Goal: Task Accomplishment & Management: Manage account settings

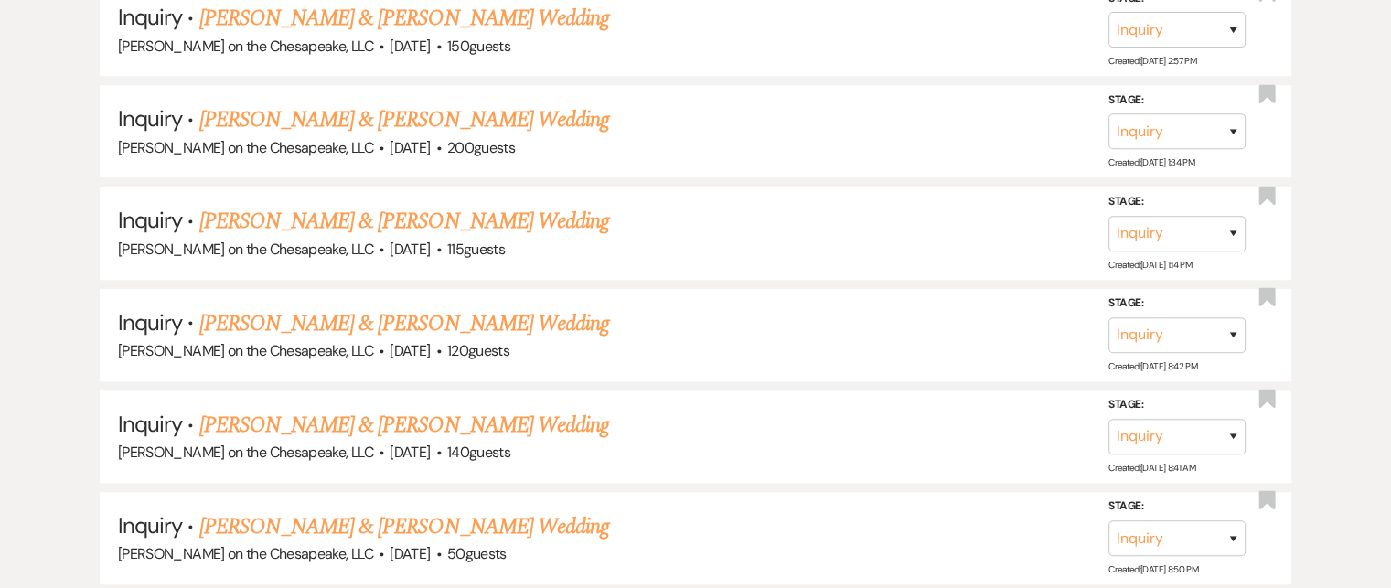
scroll to position [1461, 0]
click at [394, 315] on link "[PERSON_NAME] & [PERSON_NAME] Wedding" at bounding box center [404, 321] width 410 height 33
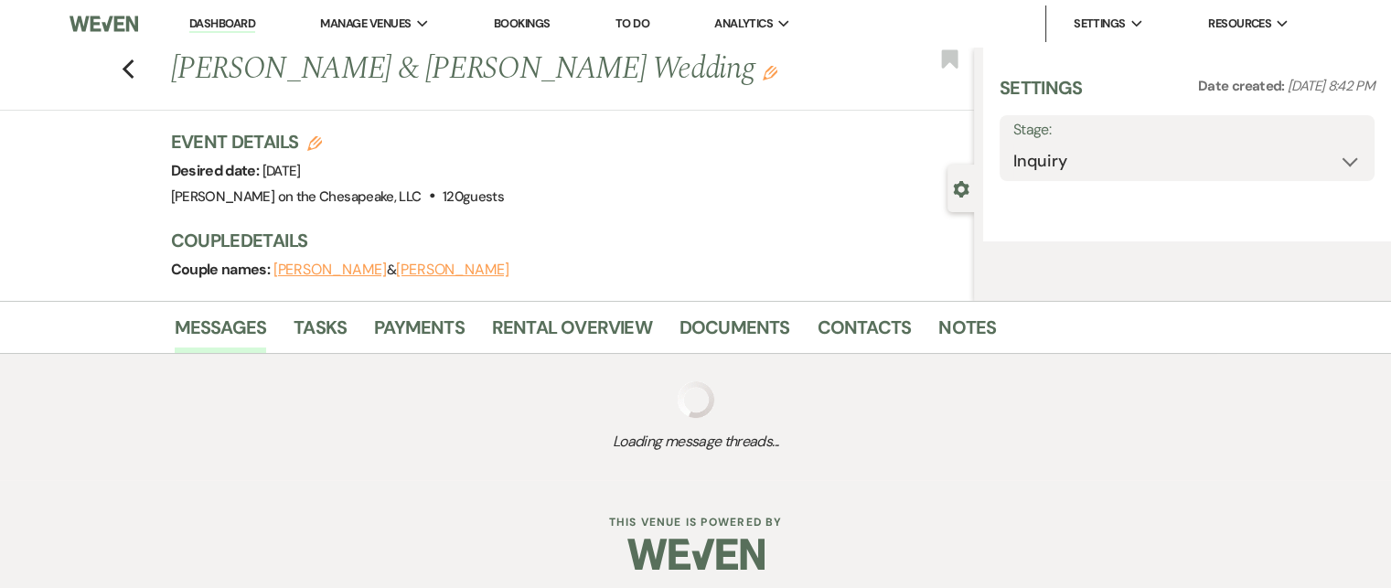
select select "5"
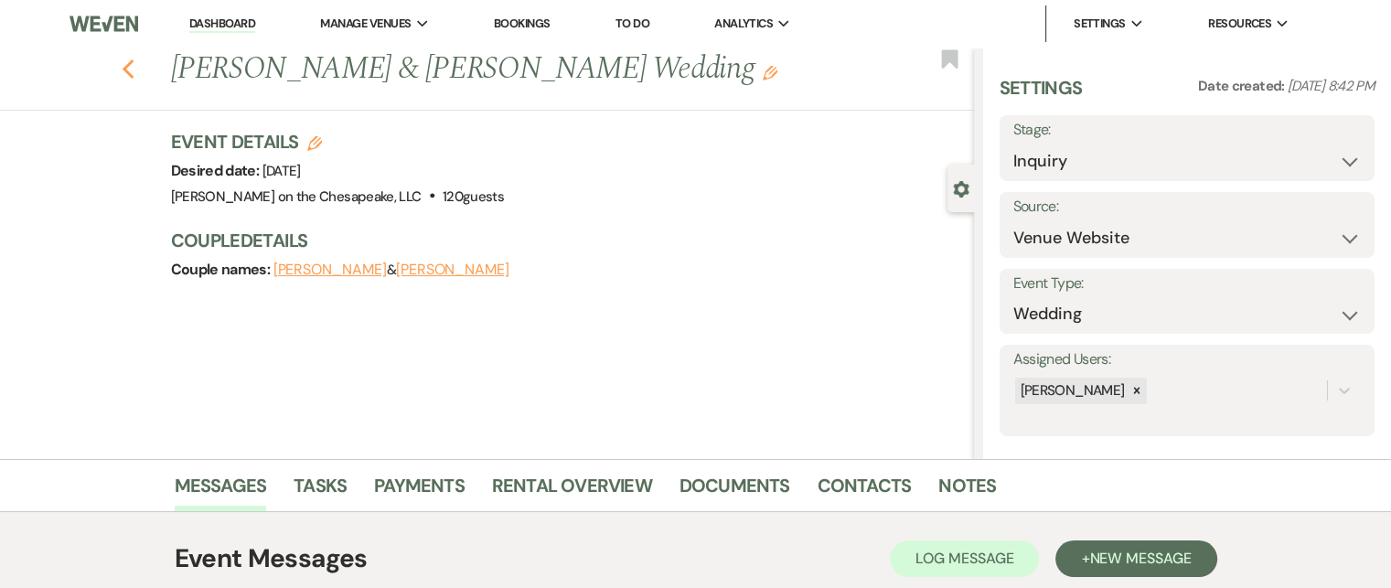
click at [134, 73] on use "button" at bounding box center [128, 69] width 12 height 20
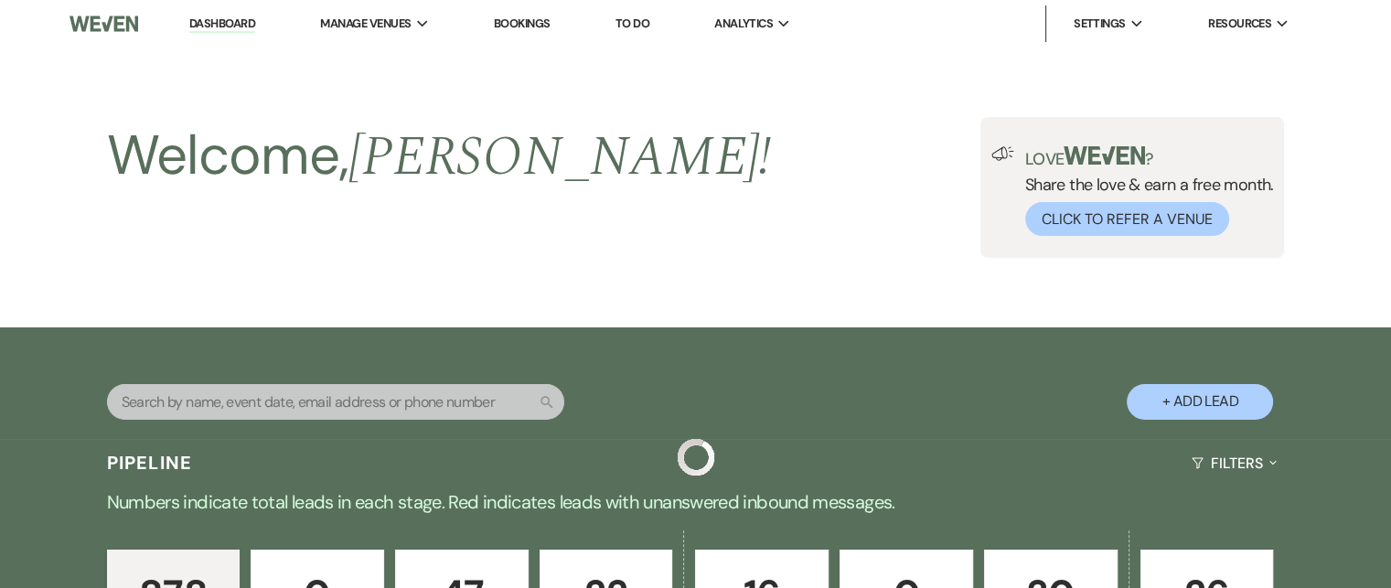
scroll to position [1461, 0]
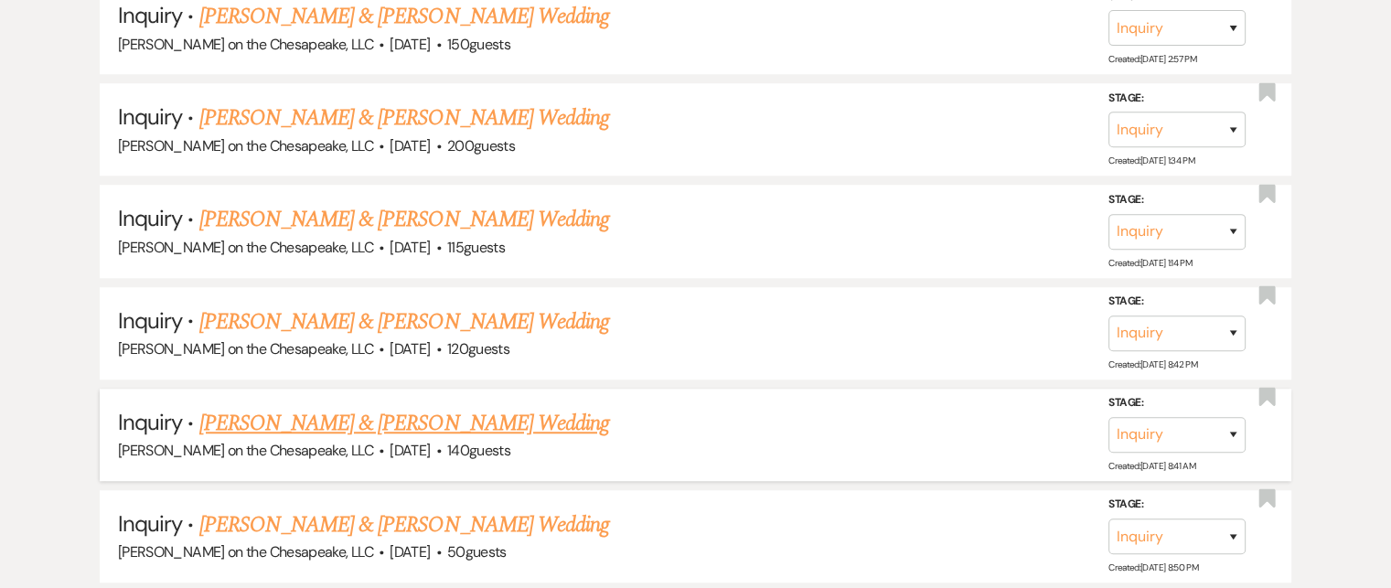
click at [431, 412] on link "[PERSON_NAME] & [PERSON_NAME] Wedding" at bounding box center [404, 423] width 410 height 33
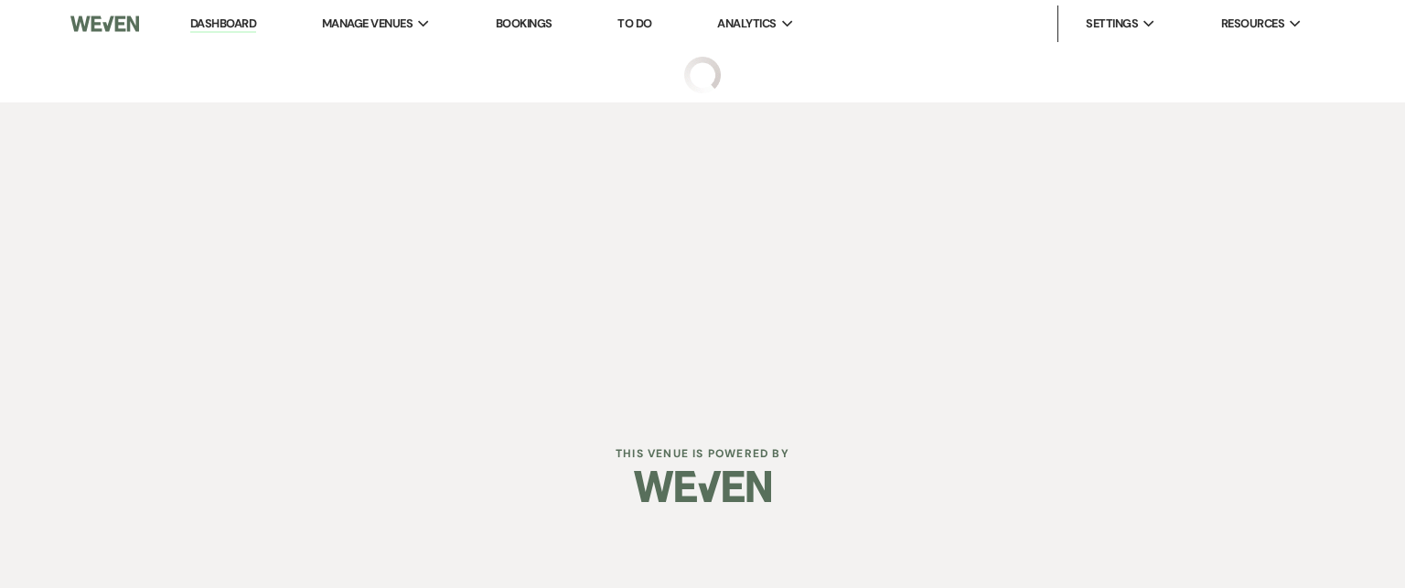
select select "5"
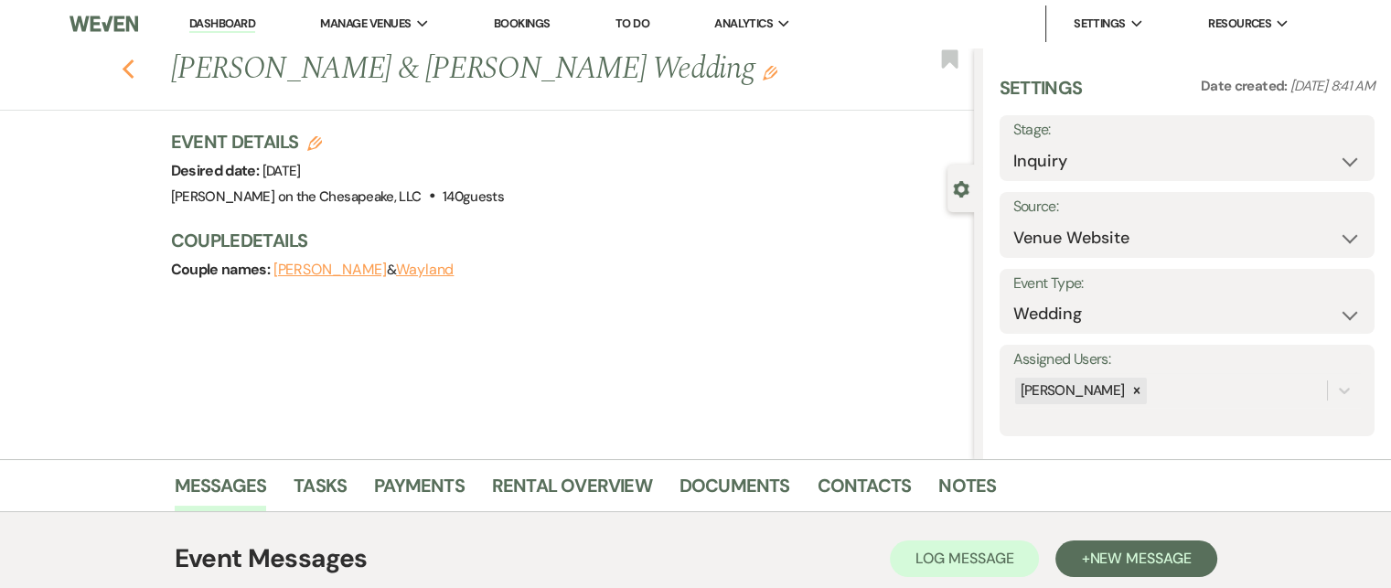
click at [134, 71] on use "button" at bounding box center [128, 69] width 12 height 20
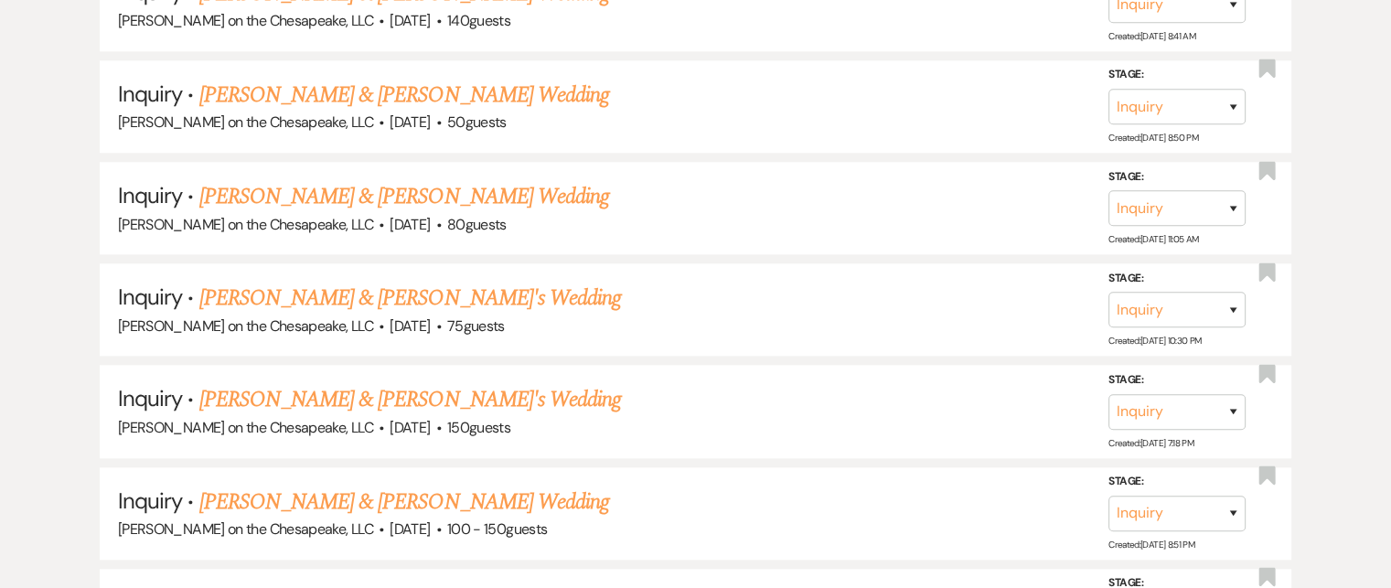
scroll to position [1919, 0]
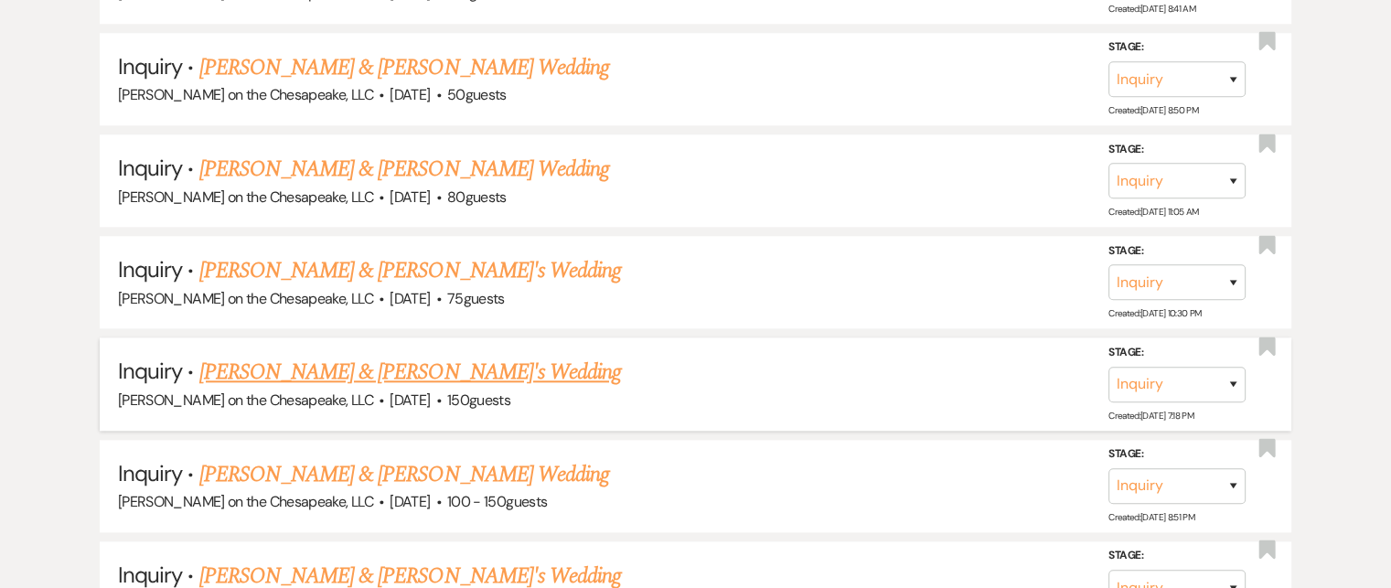
click at [400, 358] on link "[PERSON_NAME] & [PERSON_NAME]'s Wedding" at bounding box center [410, 372] width 422 height 33
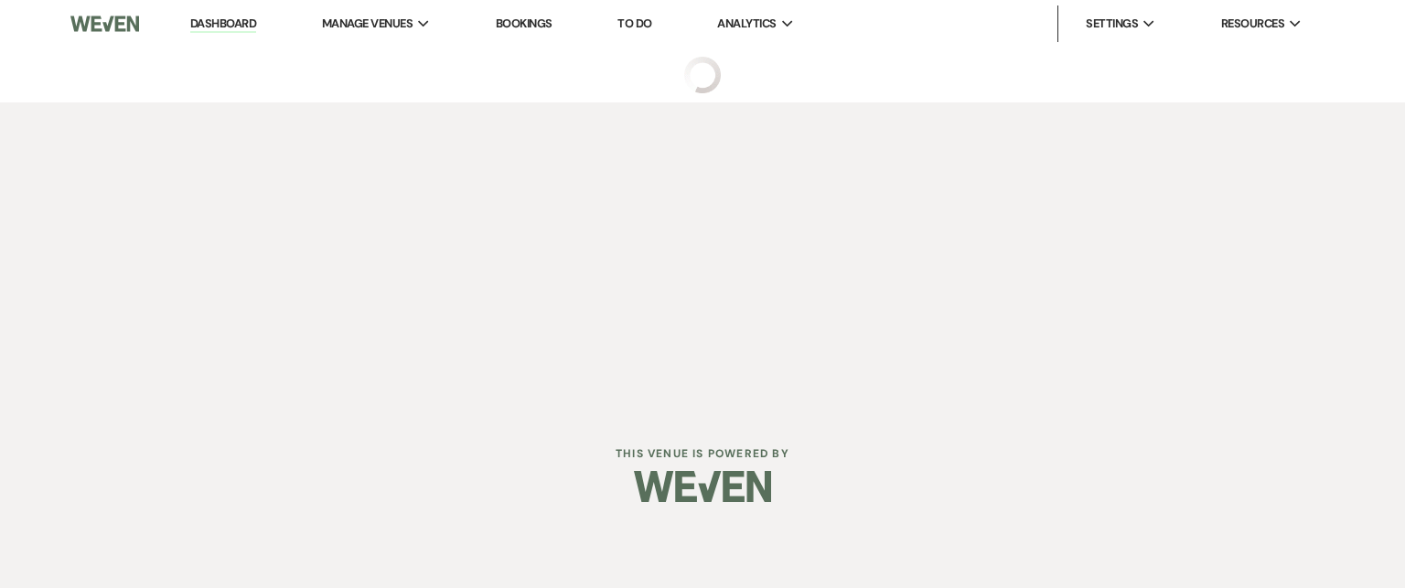
select select "5"
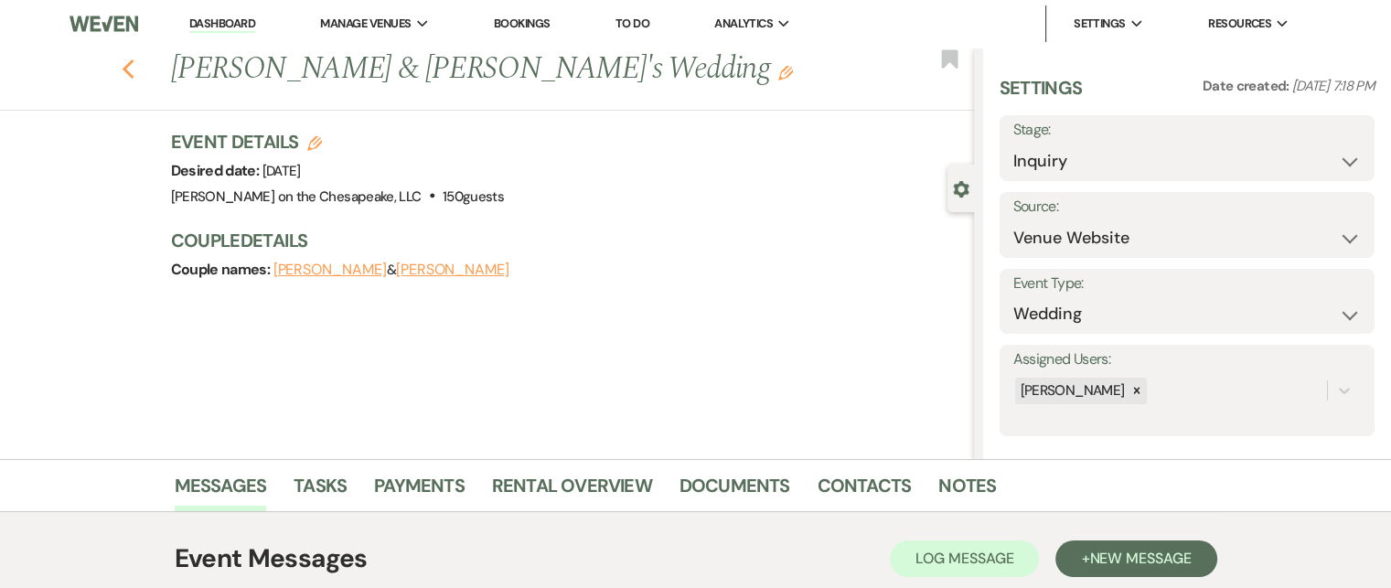
click at [134, 69] on icon "Previous" at bounding box center [129, 70] width 14 height 22
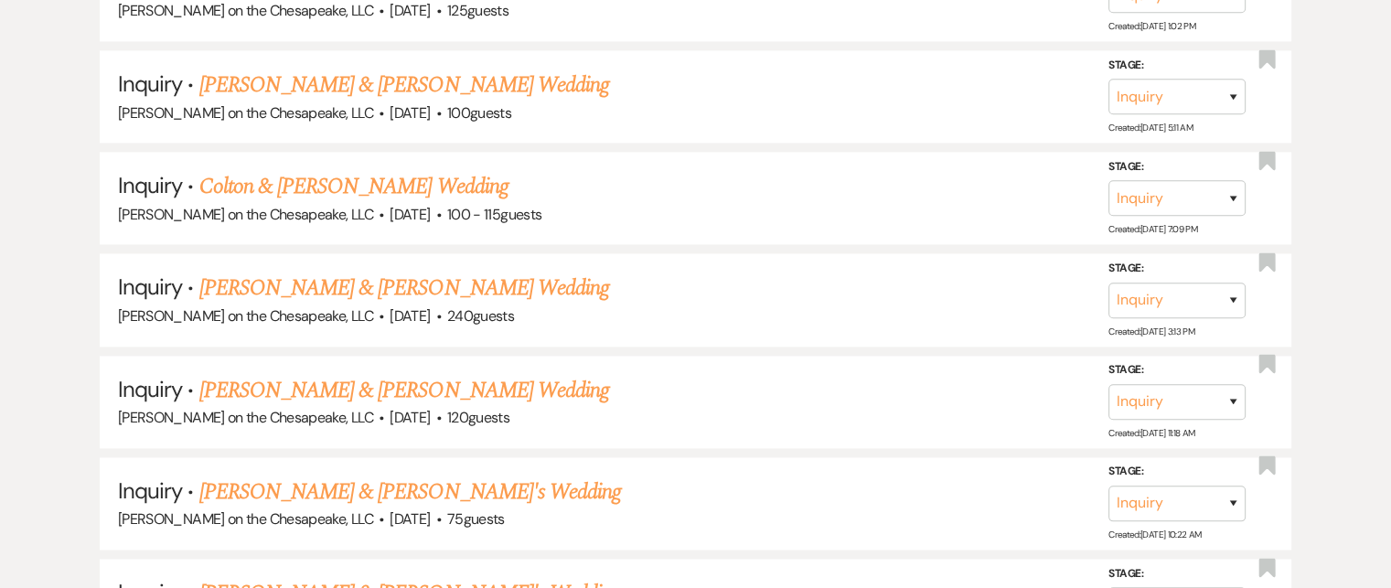
scroll to position [2559, 0]
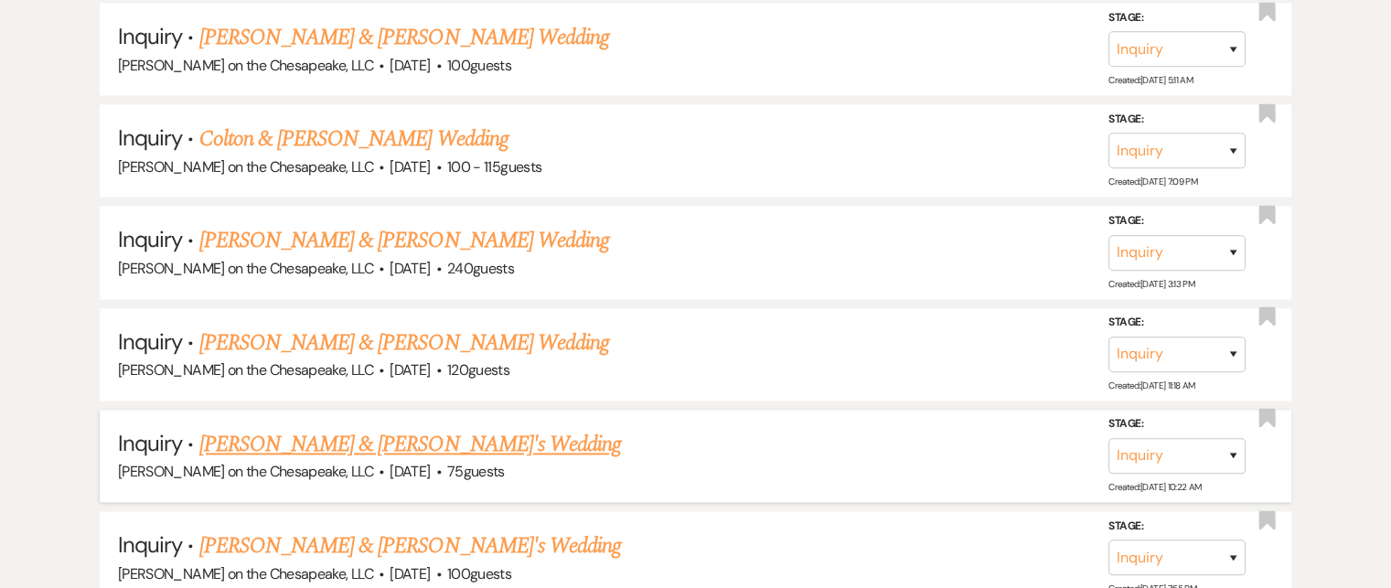
click at [374, 428] on link "[PERSON_NAME] & [PERSON_NAME]'s Wedding" at bounding box center [410, 444] width 422 height 33
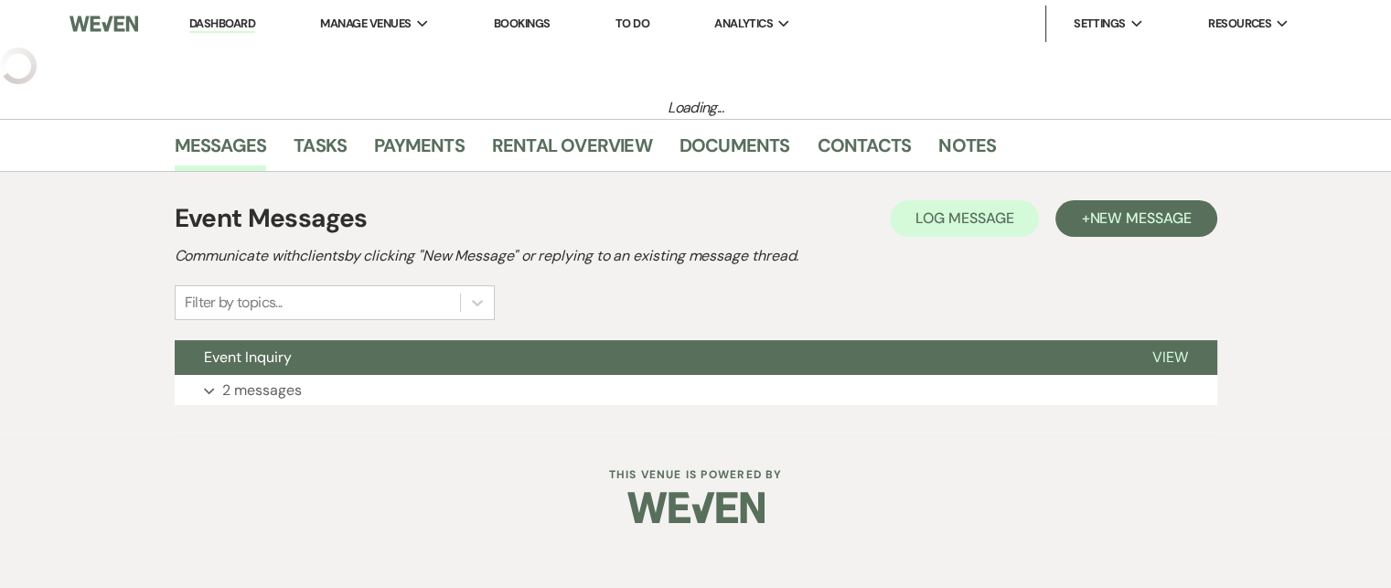
select select "5"
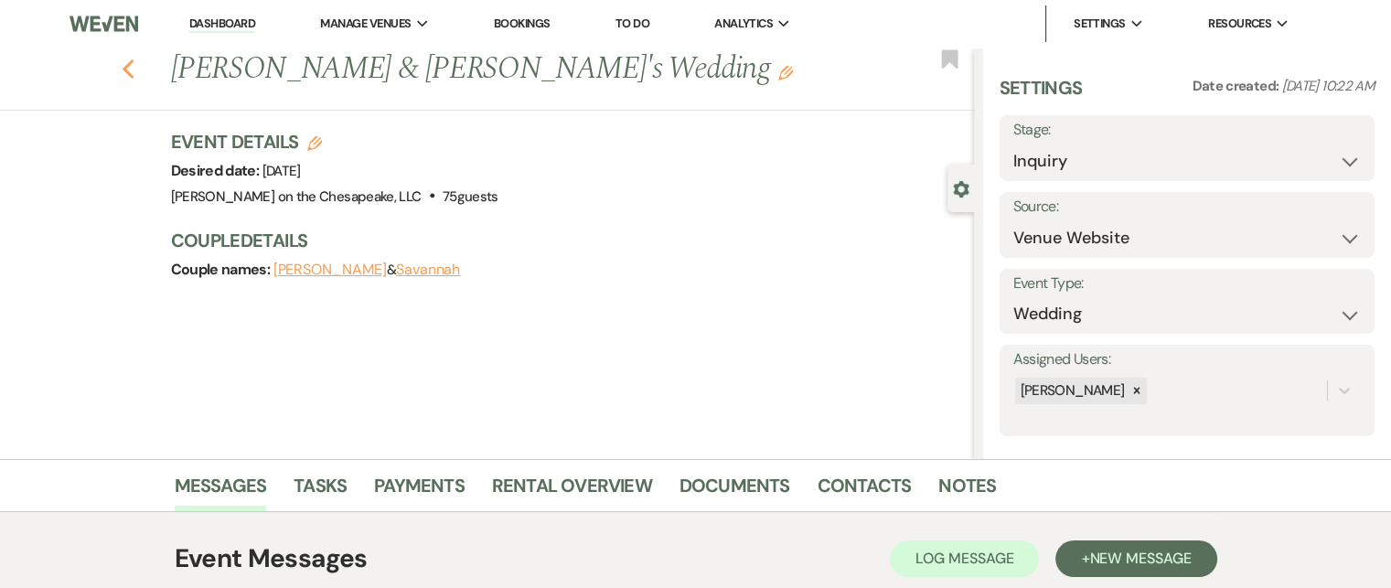
click at [131, 61] on icon "Previous" at bounding box center [129, 70] width 14 height 22
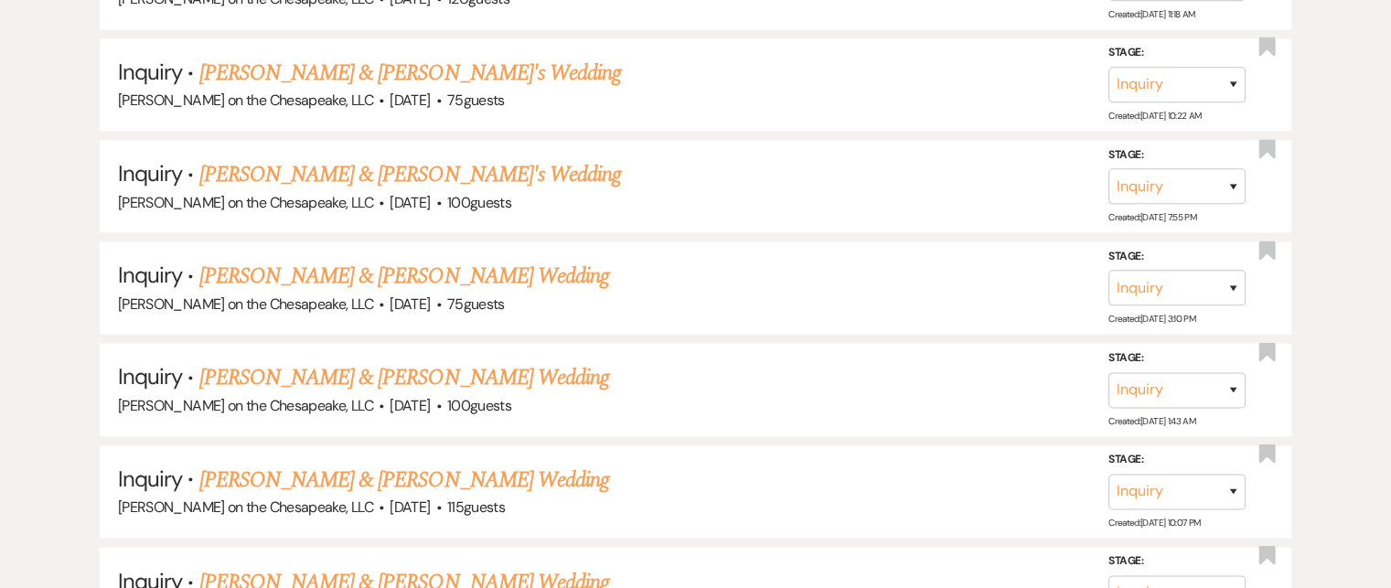
scroll to position [3016, 0]
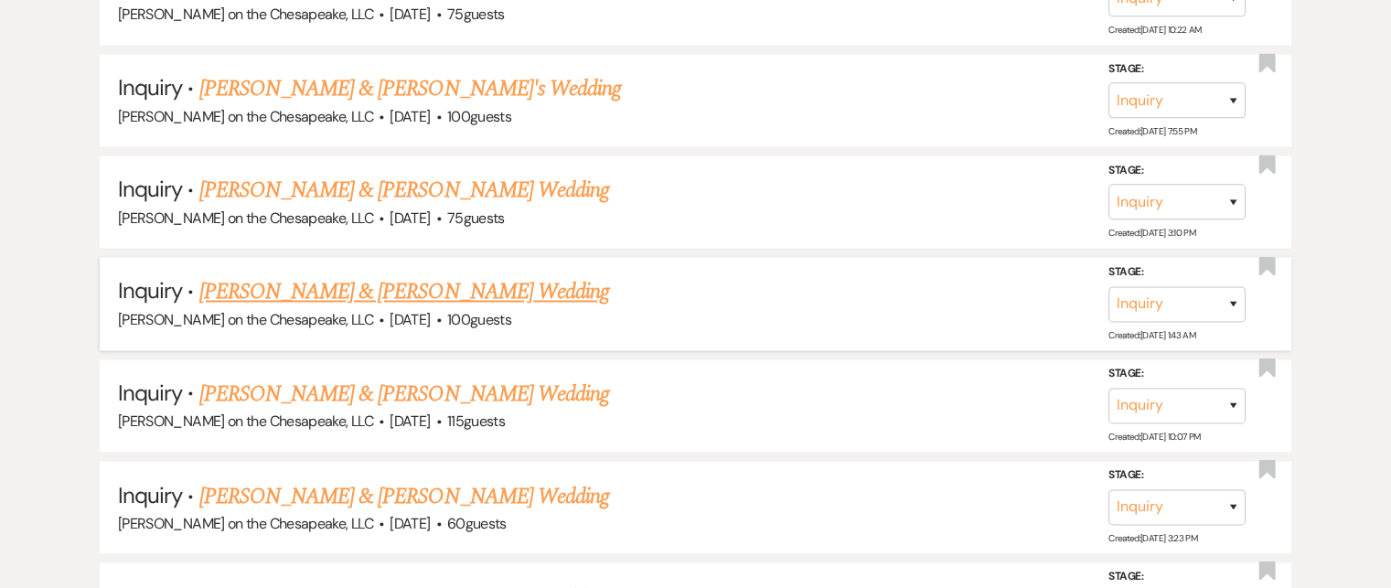
click at [512, 275] on link "[PERSON_NAME] & [PERSON_NAME] Wedding" at bounding box center [404, 291] width 410 height 33
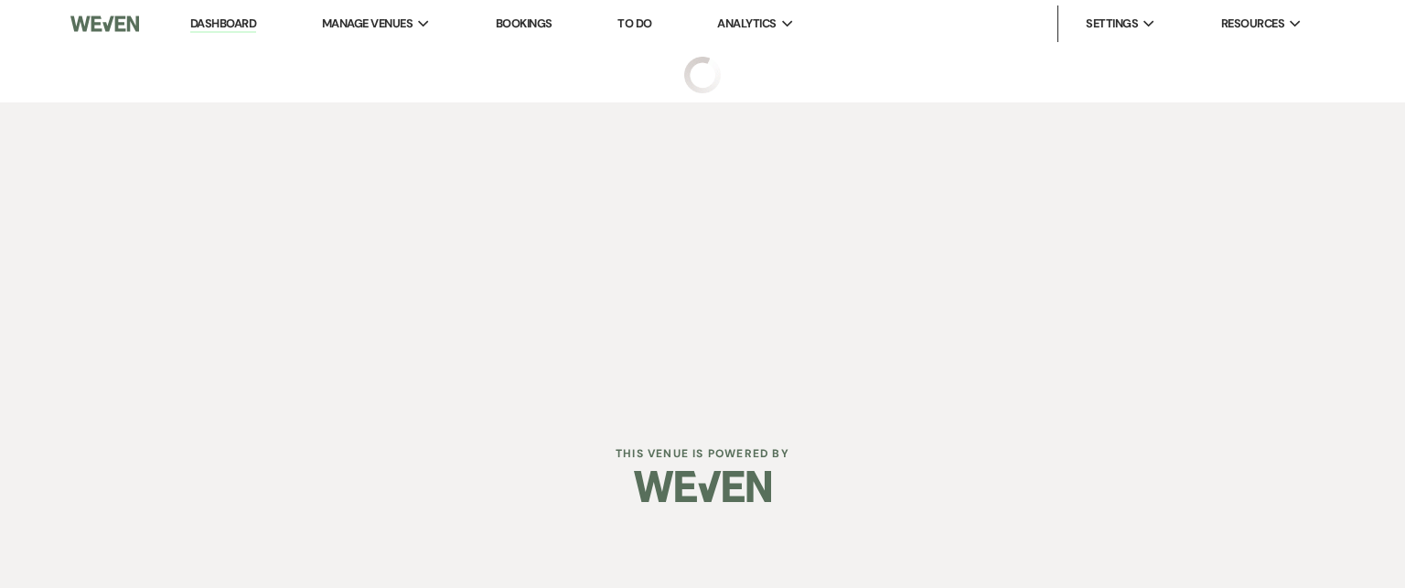
select select "5"
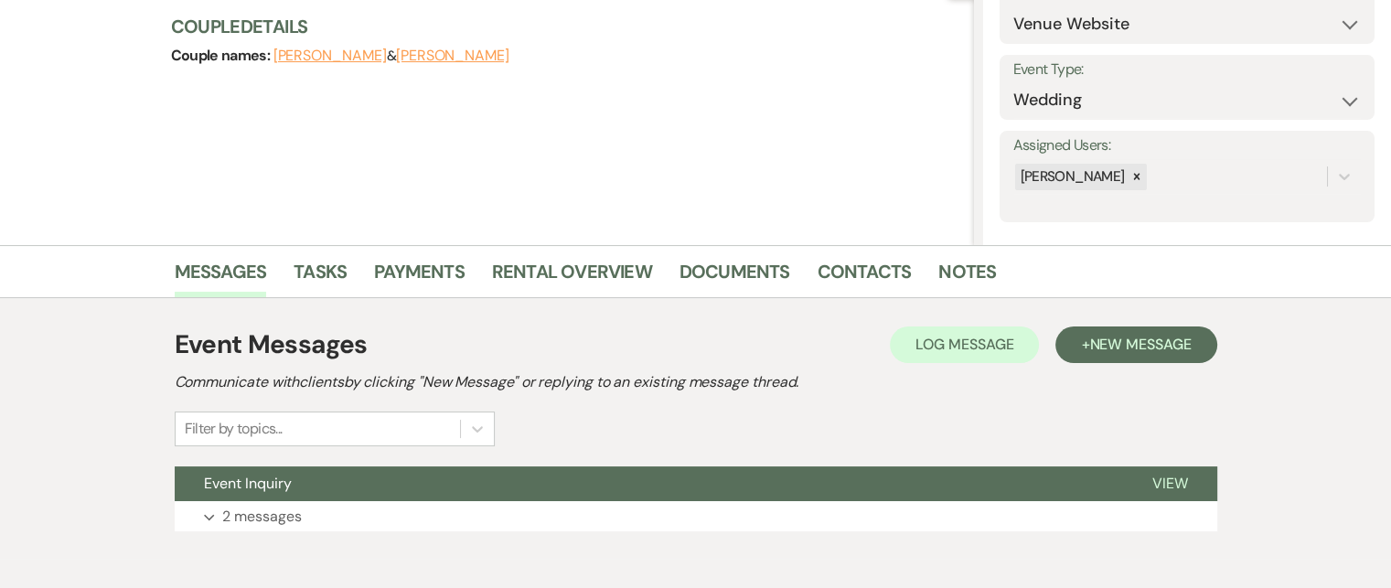
scroll to position [274, 0]
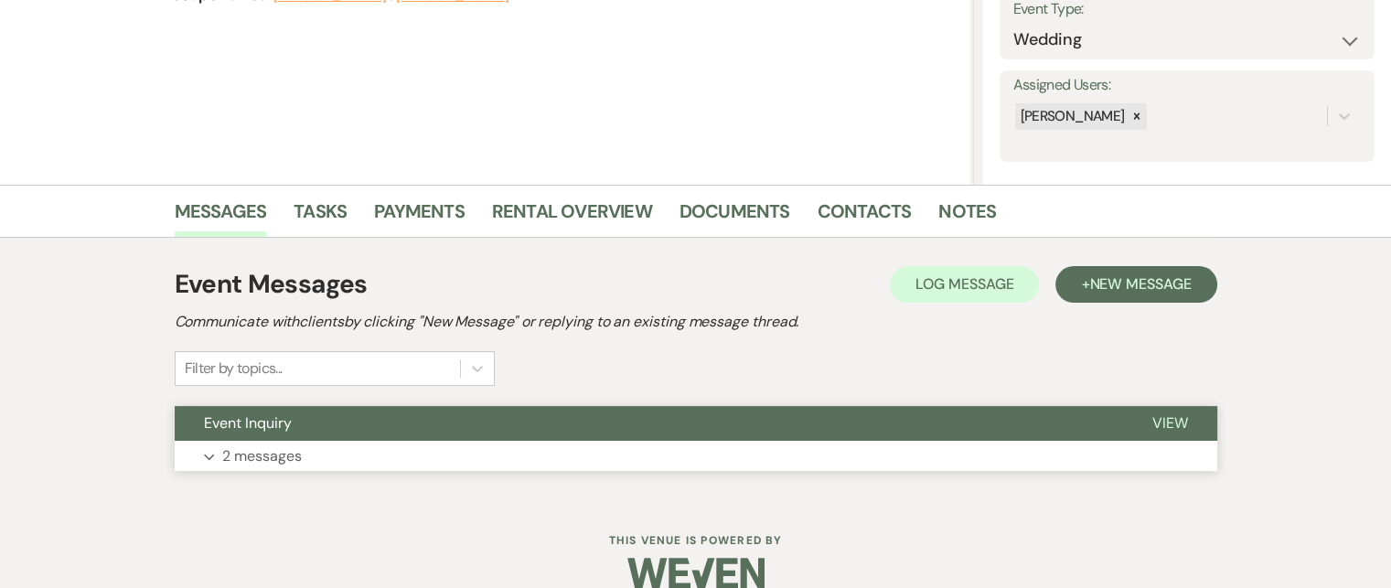
click at [1178, 422] on span "View" at bounding box center [1170, 422] width 36 height 19
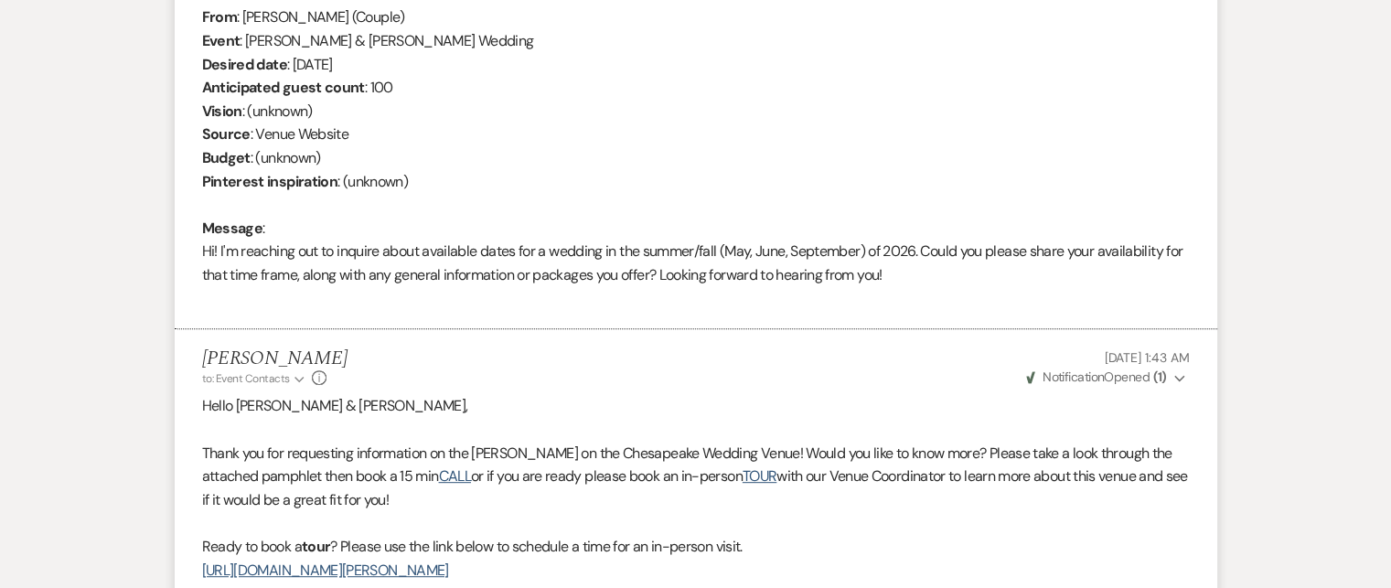
scroll to position [640, 0]
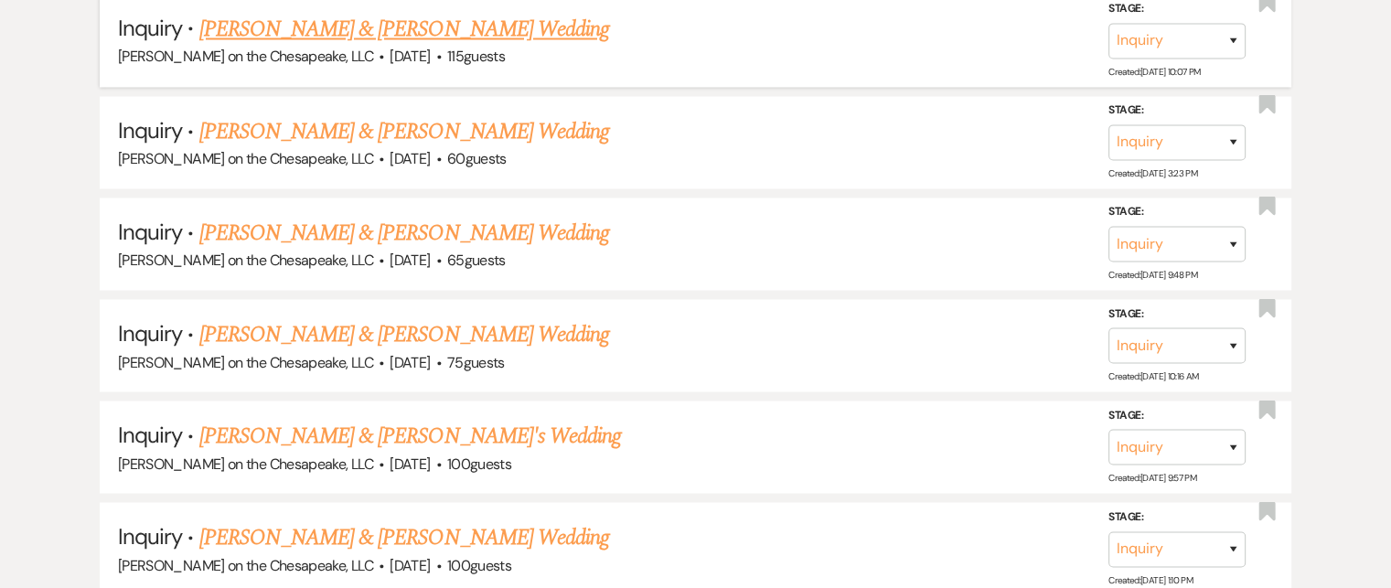
scroll to position [3382, 0]
click at [514, 316] on link "[PERSON_NAME] & [PERSON_NAME] Wedding" at bounding box center [404, 332] width 410 height 33
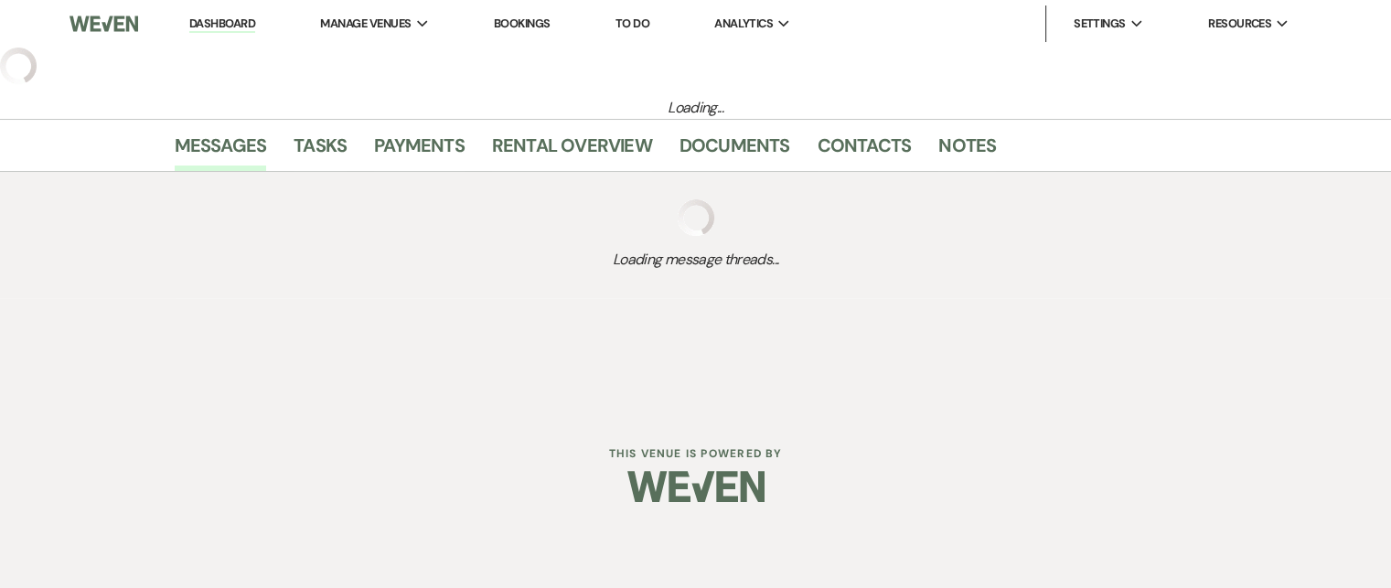
select select "5"
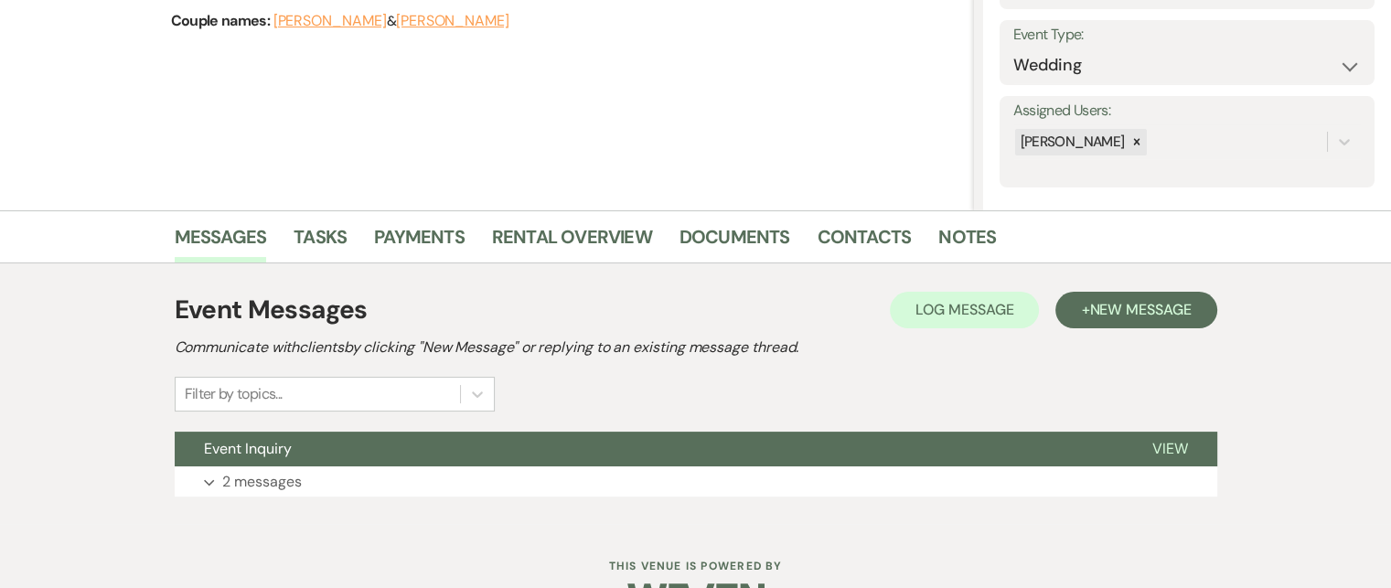
scroll to position [302, 0]
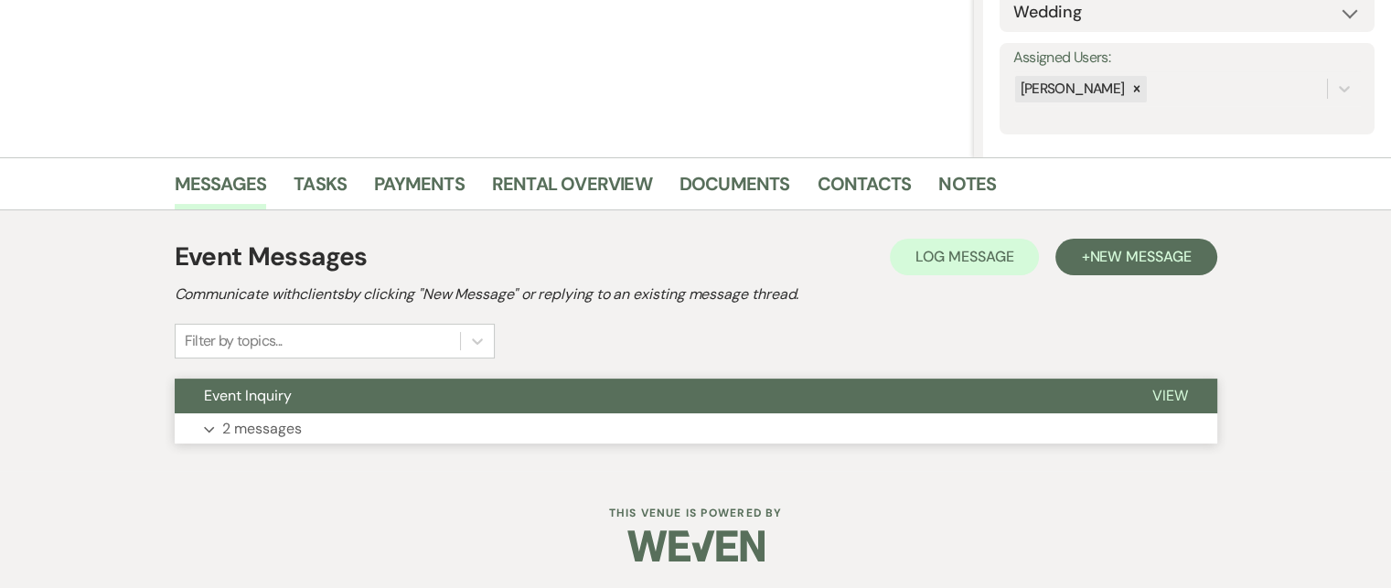
click at [1182, 401] on span "View" at bounding box center [1170, 395] width 36 height 19
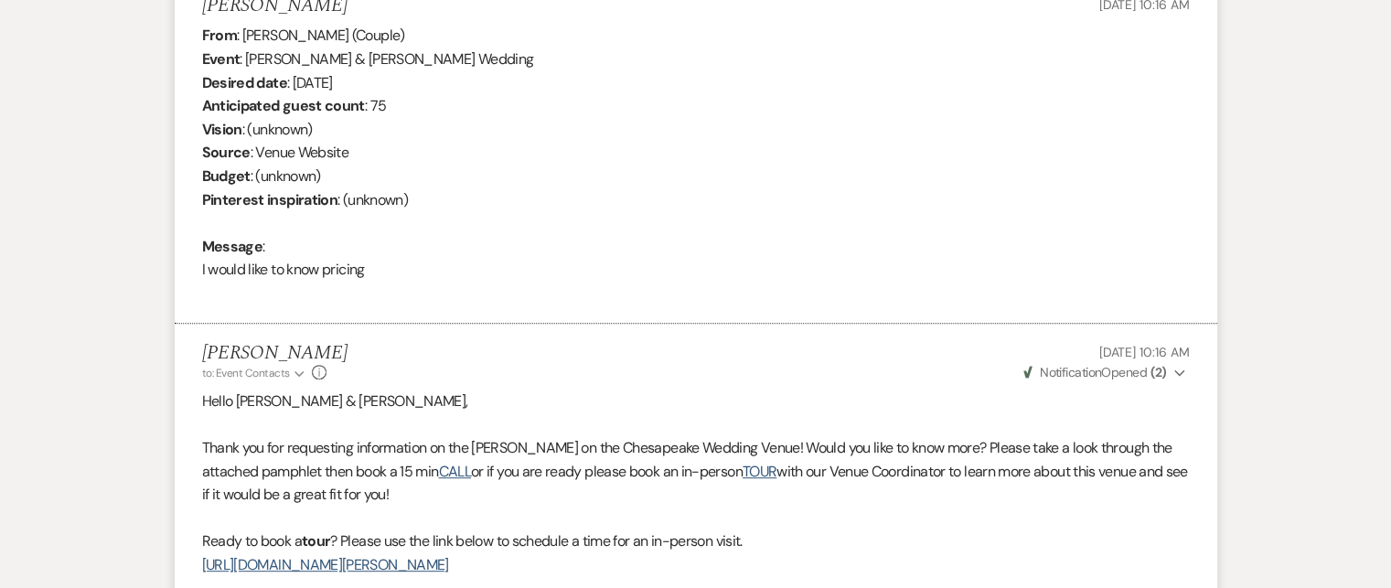
scroll to position [850, 0]
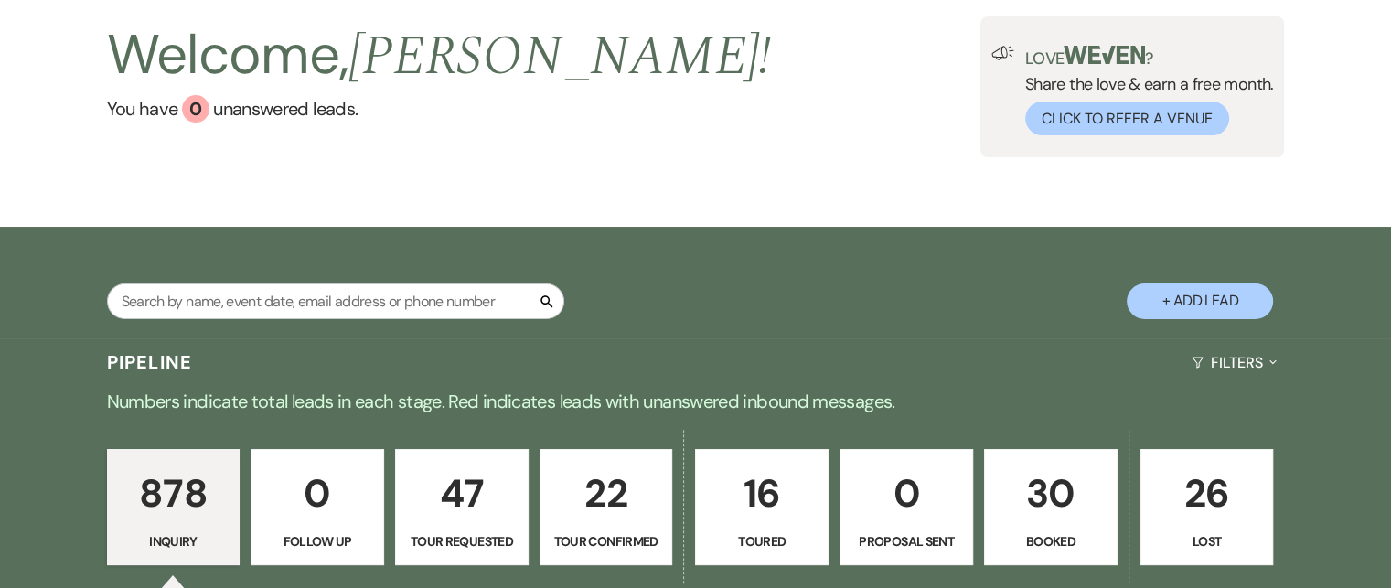
scroll to position [90, 0]
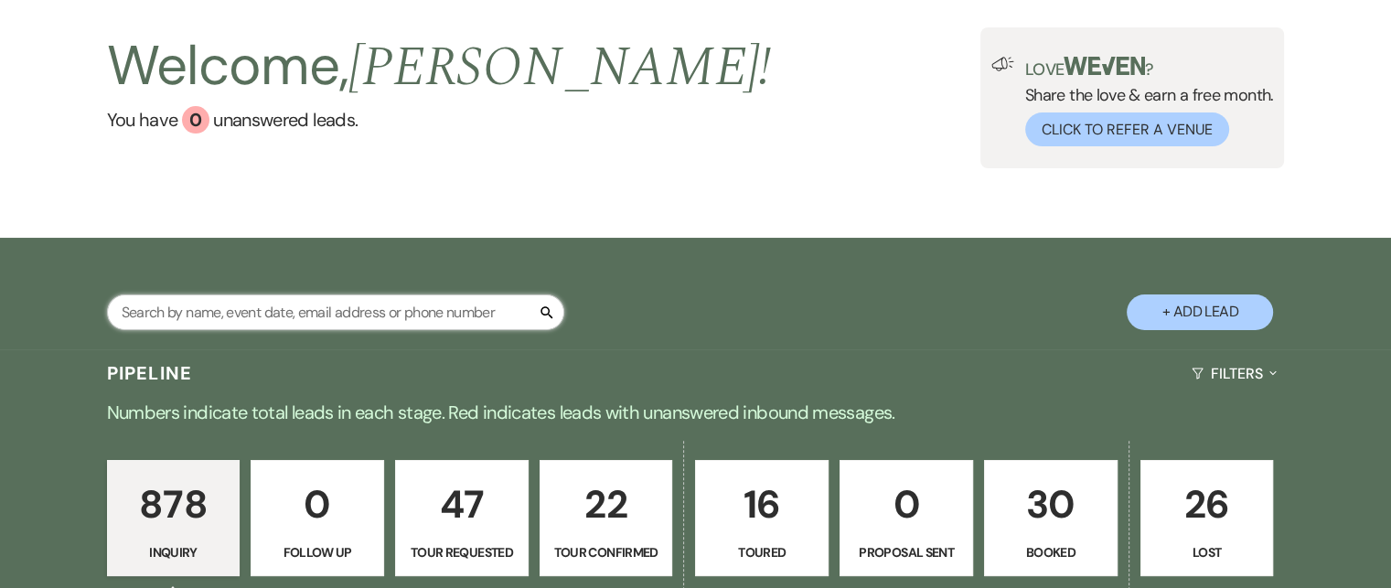
click at [157, 310] on input "text" at bounding box center [335, 312] width 457 height 36
type input "Jordo"
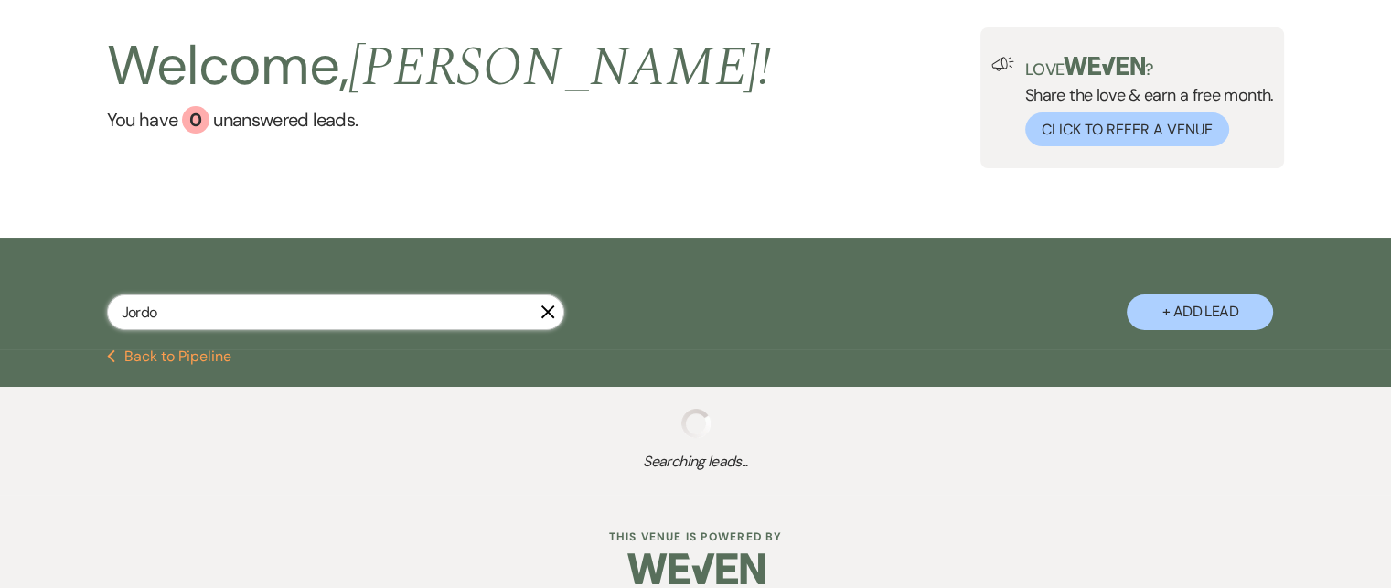
select select "8"
select select "11"
select select "2"
type input "[PERSON_NAME]"
select select "2"
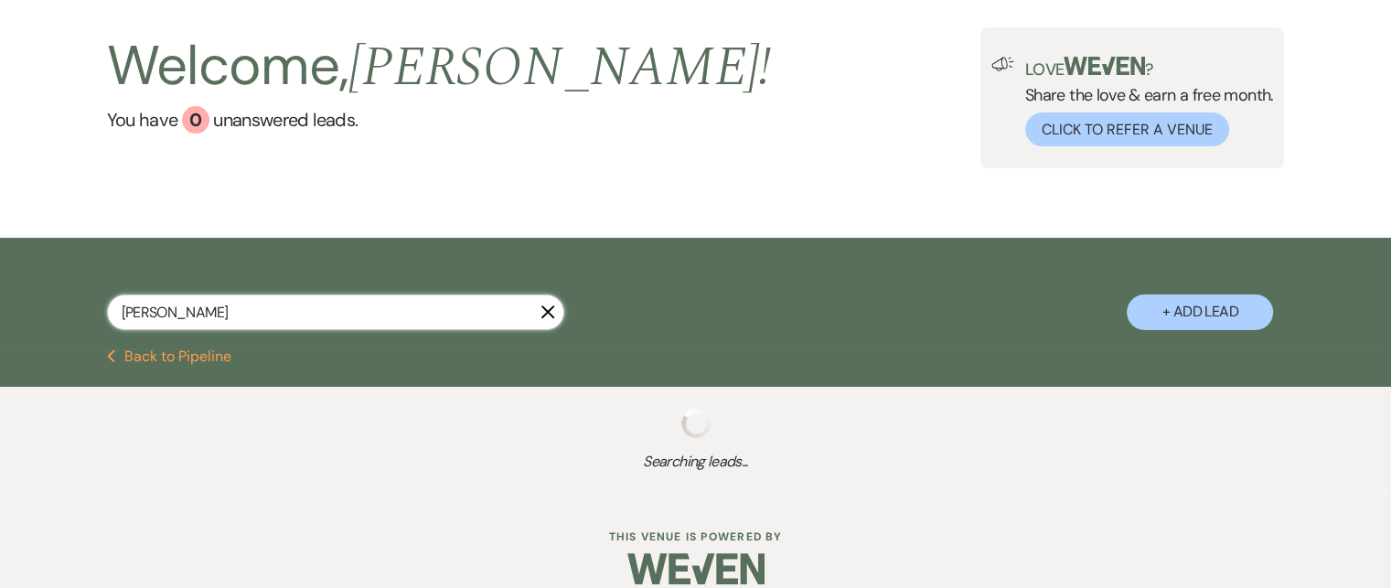
select select "2"
select select "5"
select select "2"
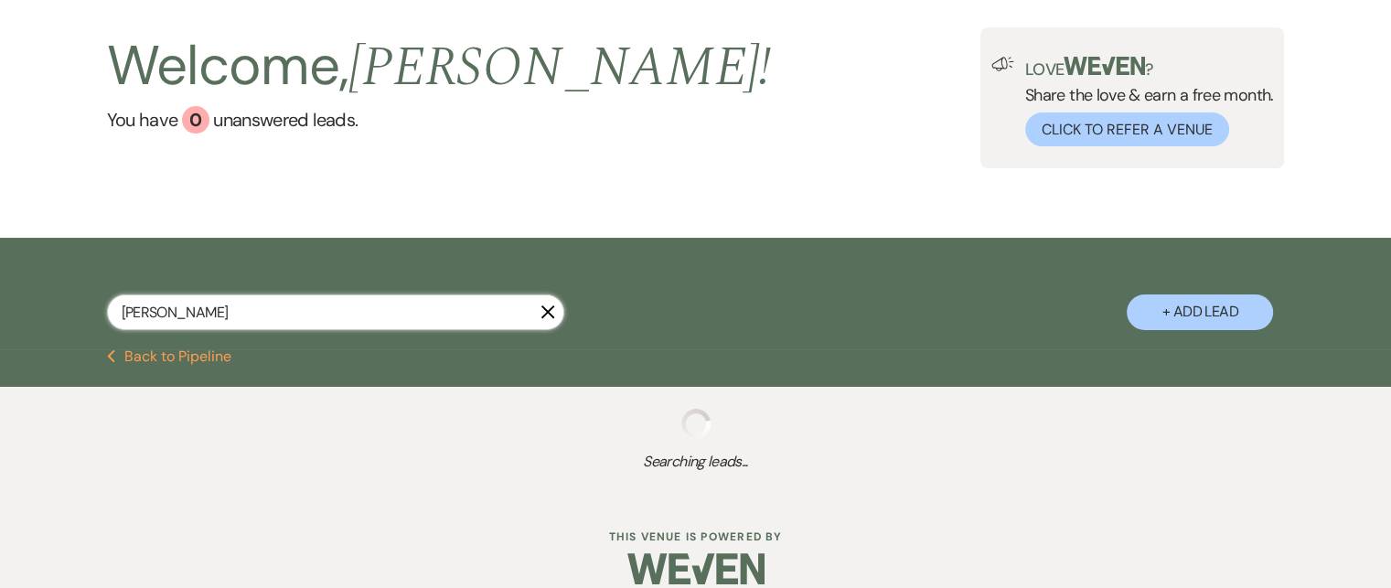
select select "2"
select select "8"
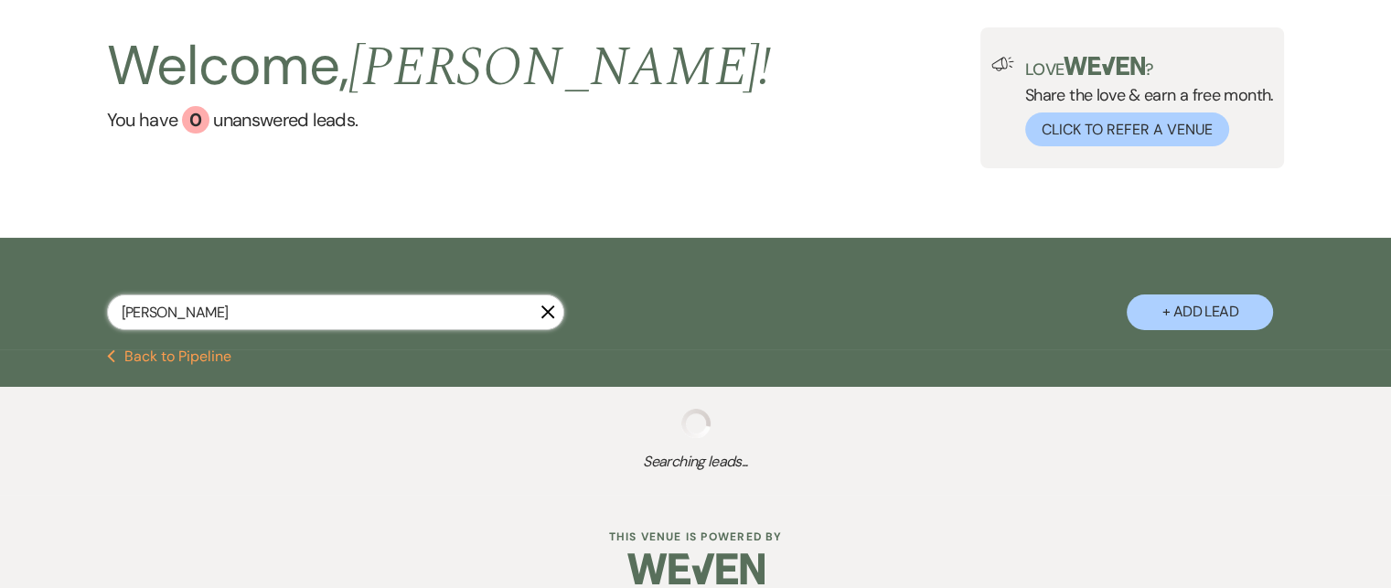
select select "6"
select select "5"
select select "8"
select select "6"
select select "4"
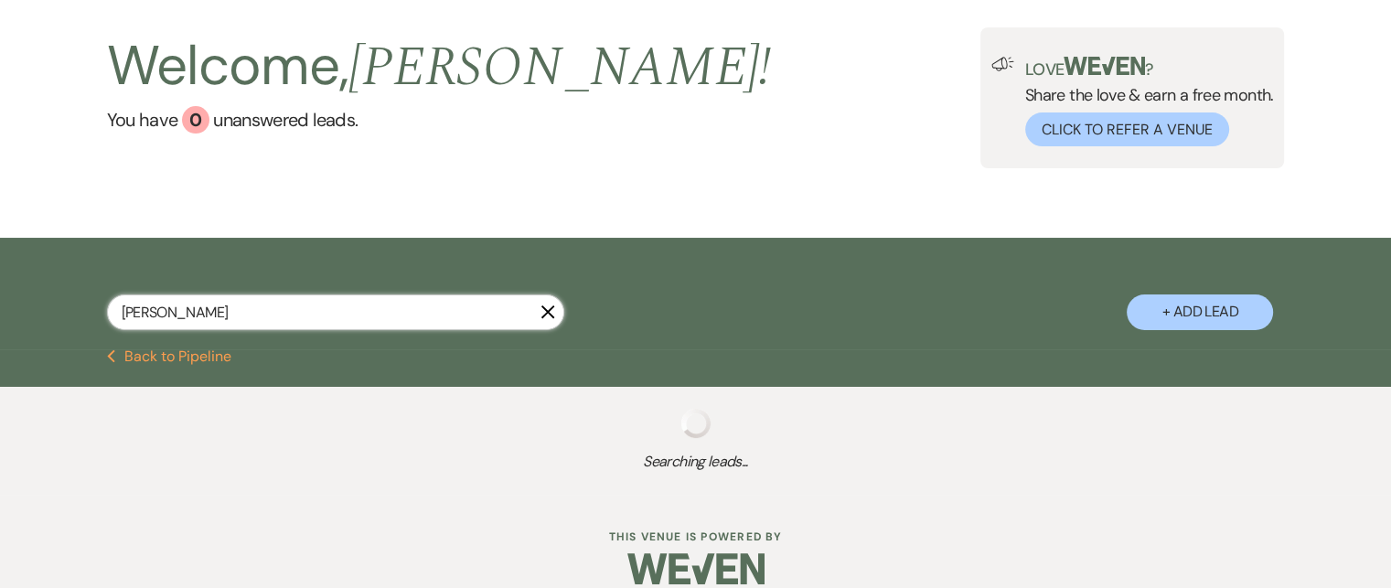
select select "2"
select select "8"
select select "6"
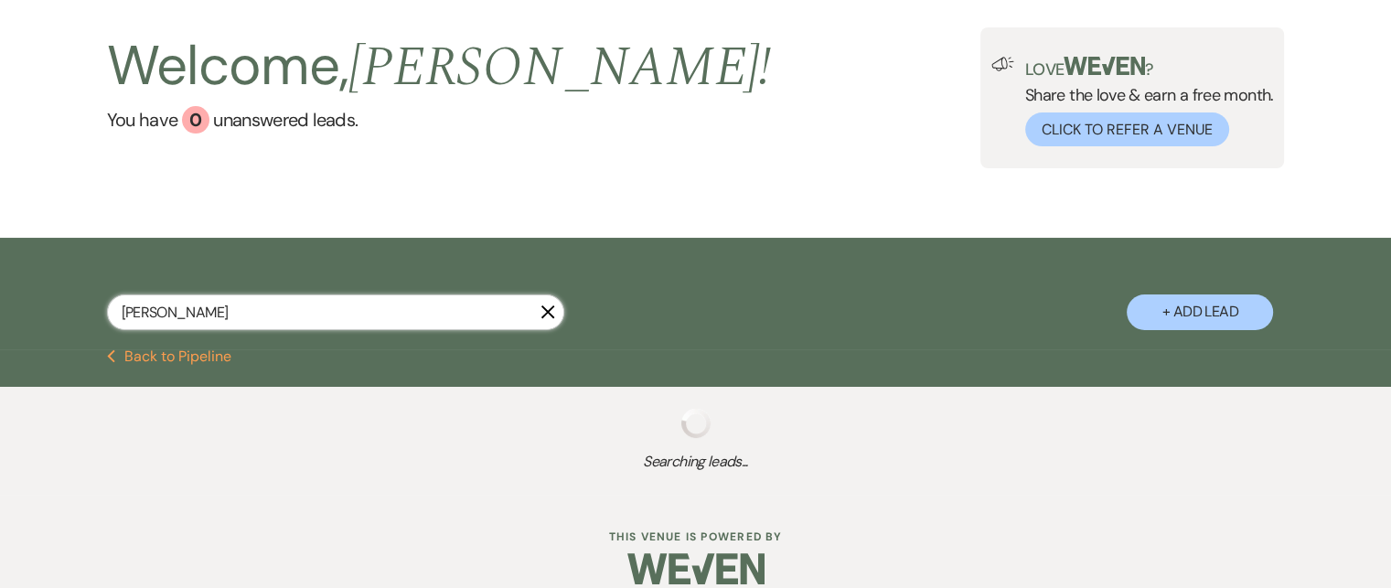
select select "5"
select select "2"
select select "4"
select select "2"
select select "8"
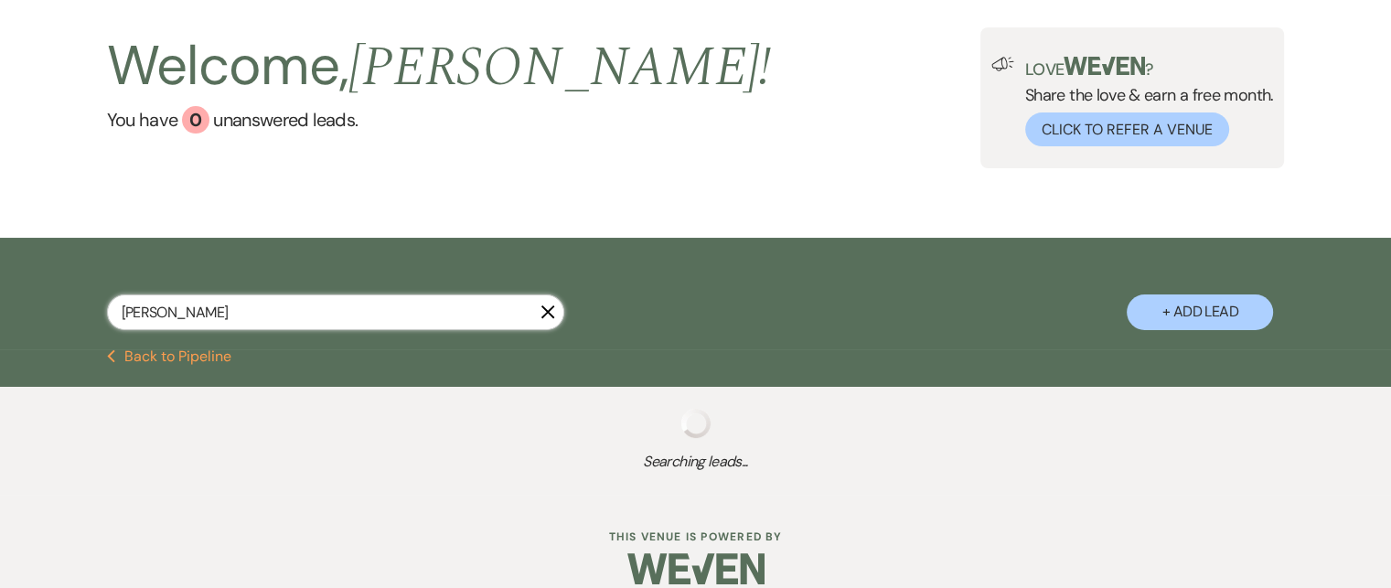
select select "8"
select select "3"
select select "8"
select select "3"
select select "2"
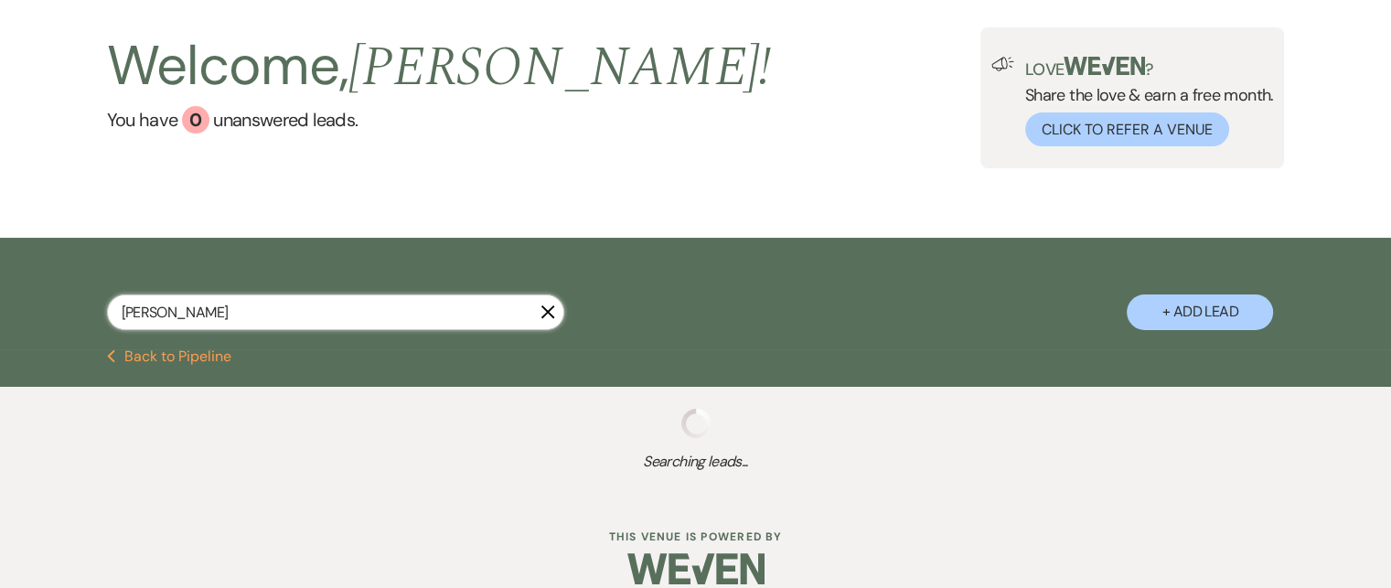
select select "2"
select select "4"
select select "2"
select select "8"
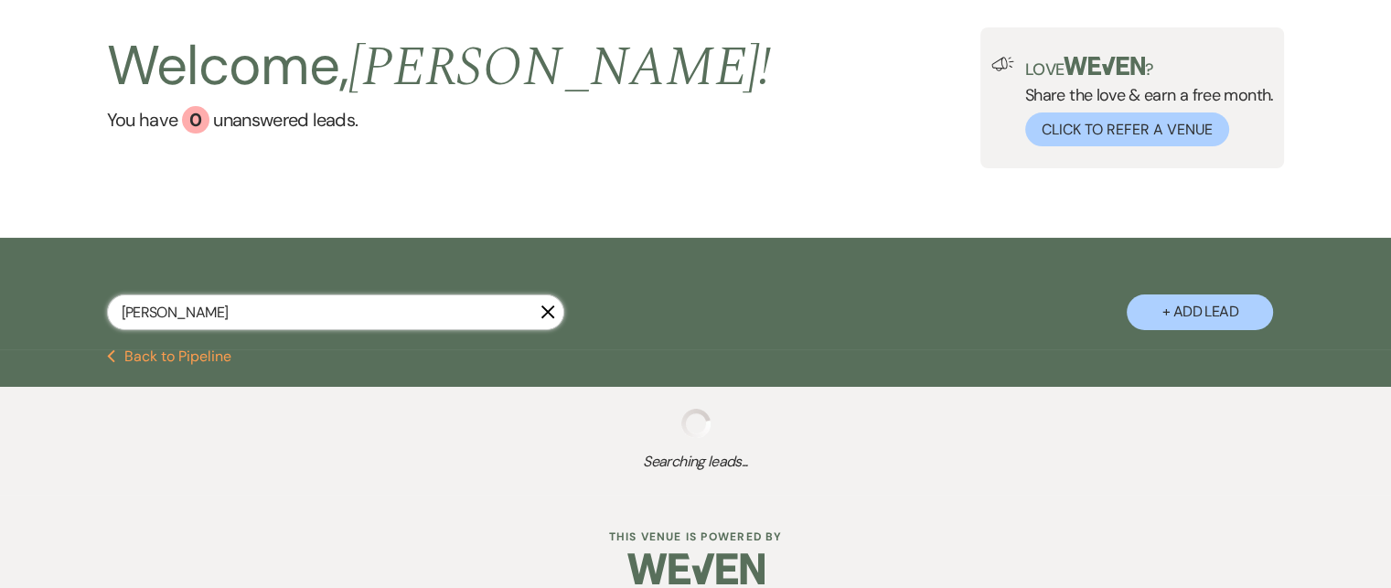
select select "6"
select select "5"
select select "4"
select select "8"
select select "6"
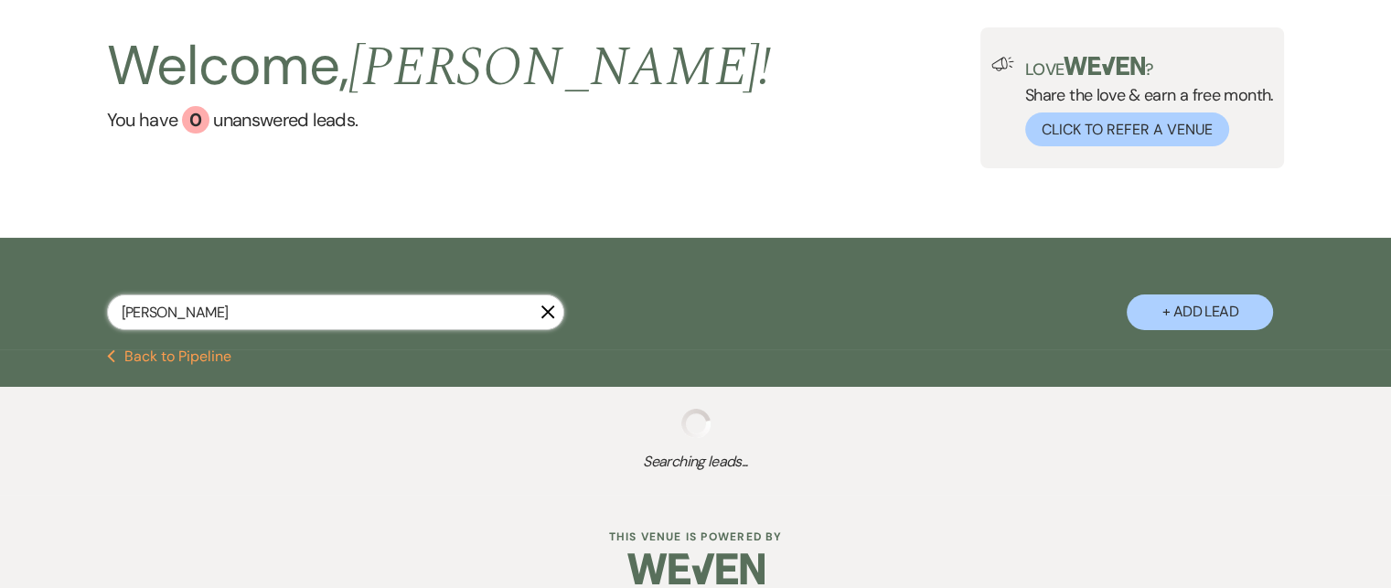
select select "8"
select select "11"
select select "5"
select select "8"
select select "4"
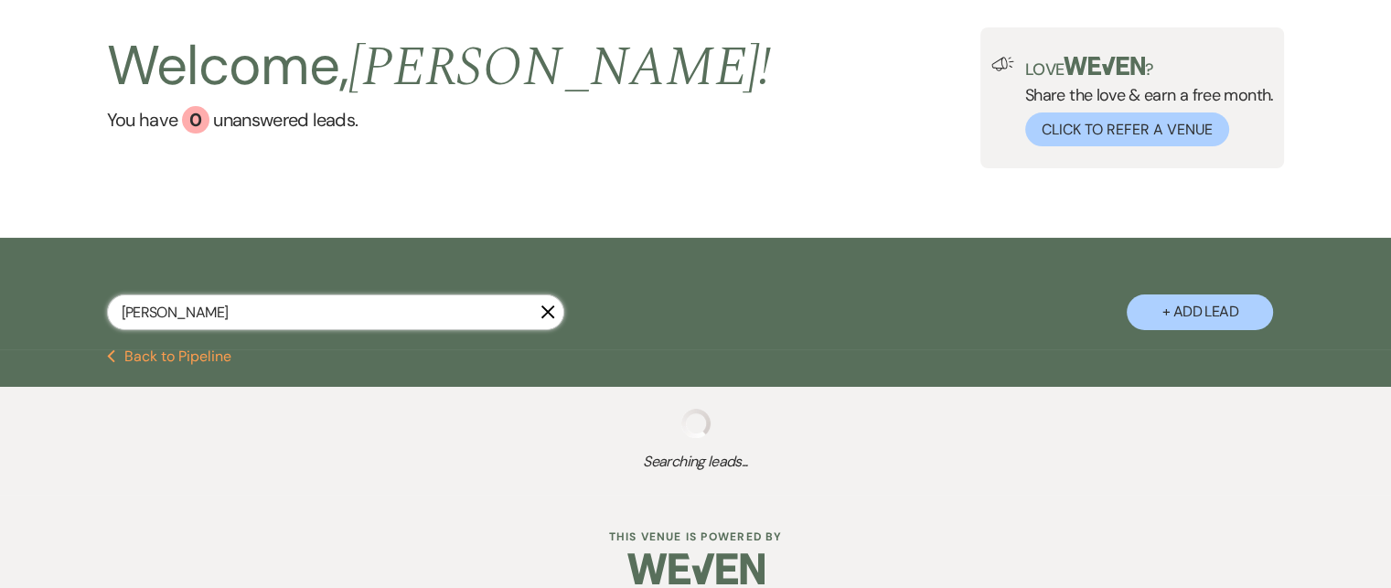
select select "8"
select select "11"
select select "8"
select select "1"
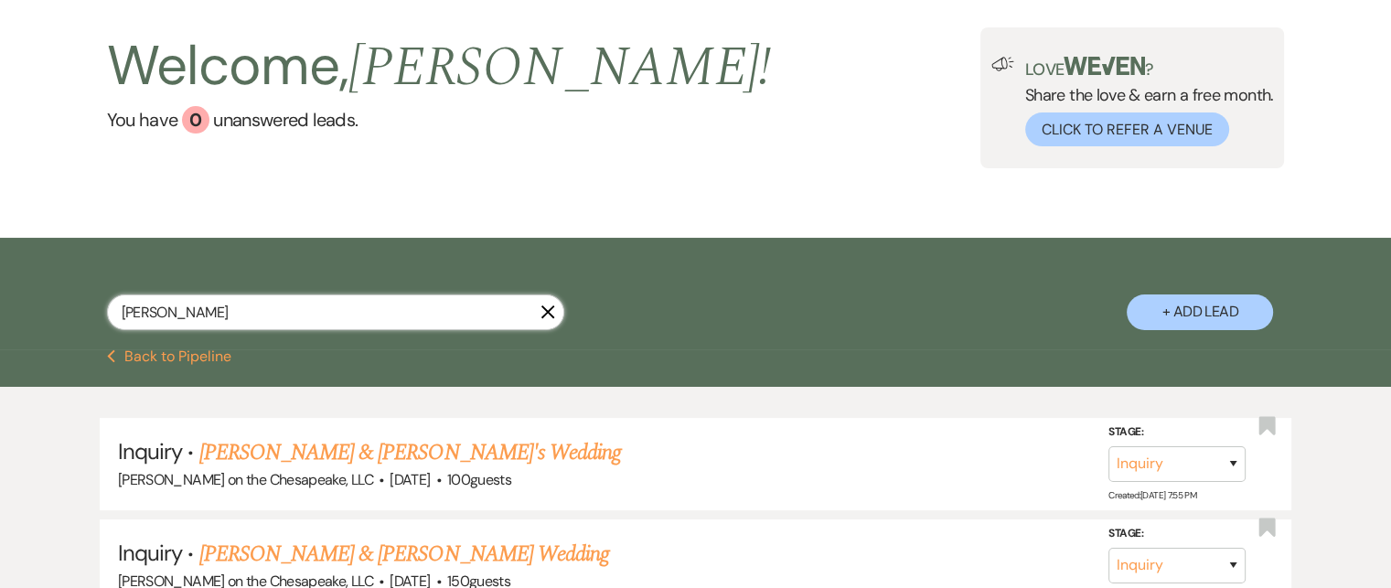
type input "[PERSON_NAME]"
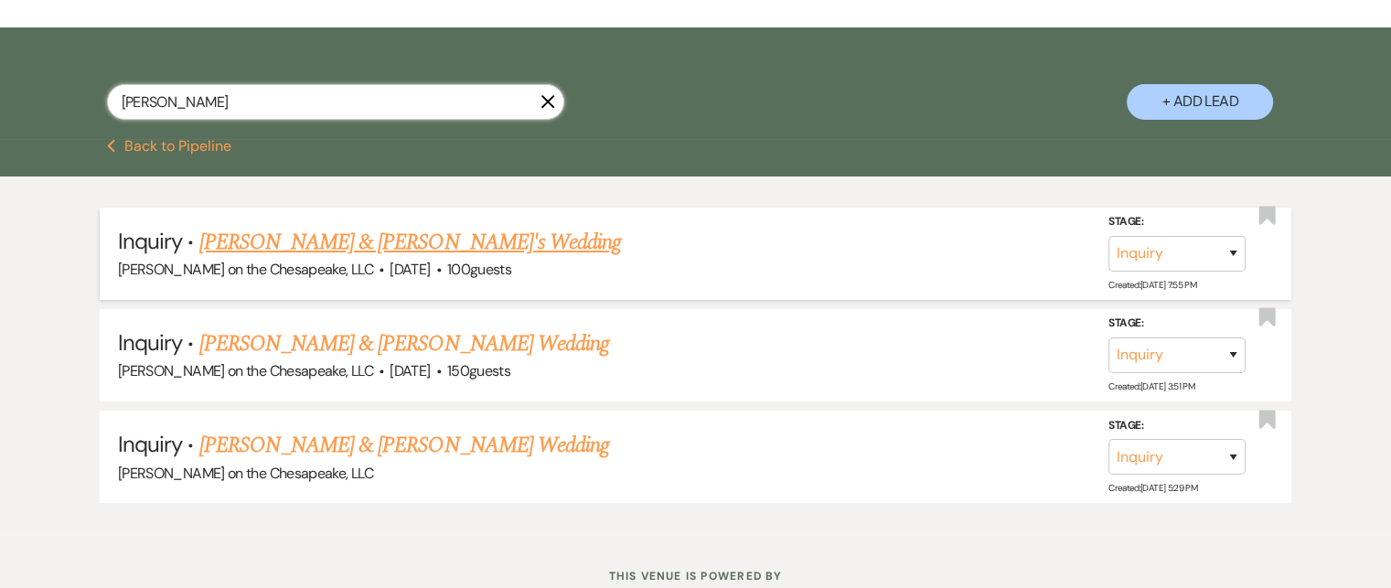
scroll to position [177, 0]
